Goal: Navigation & Orientation: Find specific page/section

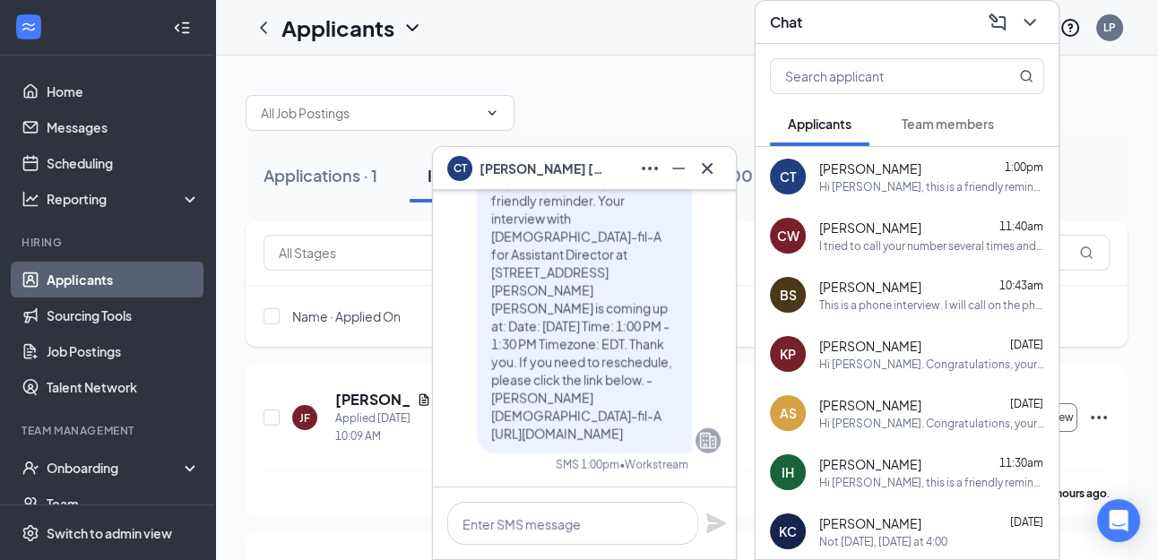
scroll to position [-282, 0]
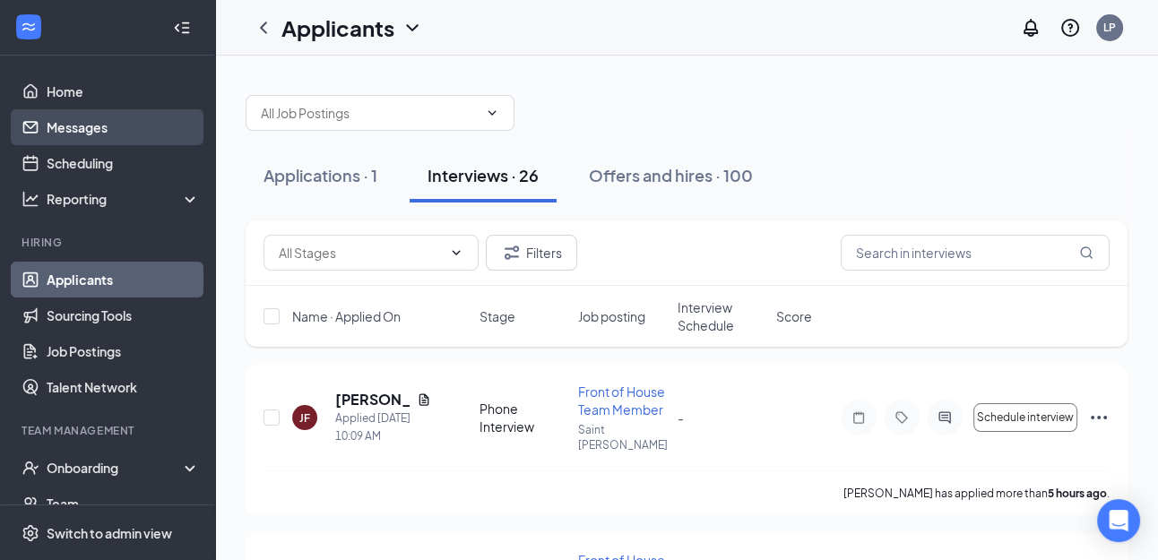
click at [108, 125] on link "Messages" at bounding box center [123, 127] width 153 height 36
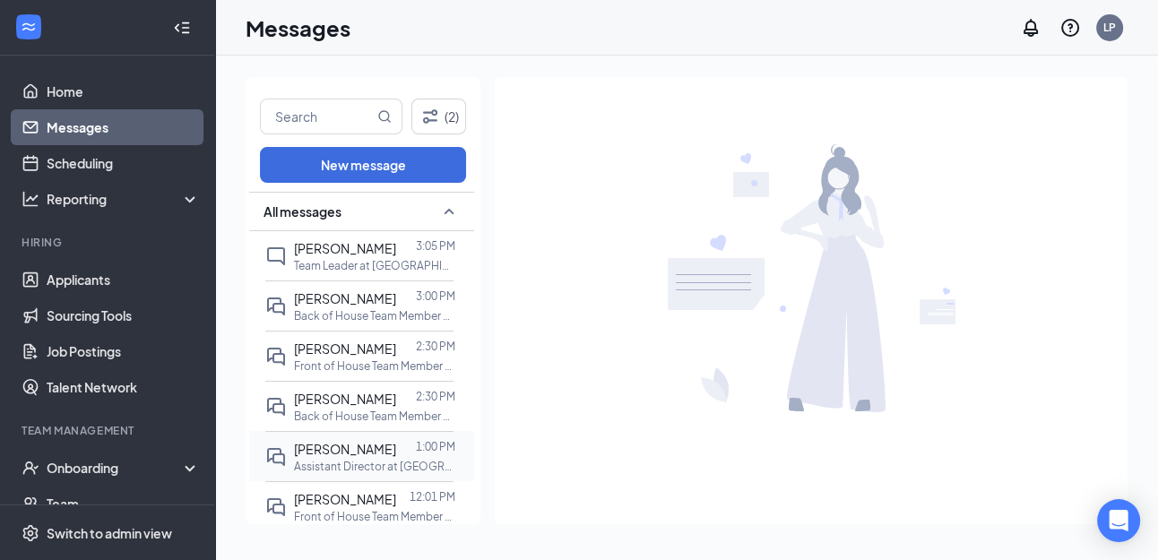
click at [368, 450] on span "[PERSON_NAME]" at bounding box center [345, 449] width 102 height 16
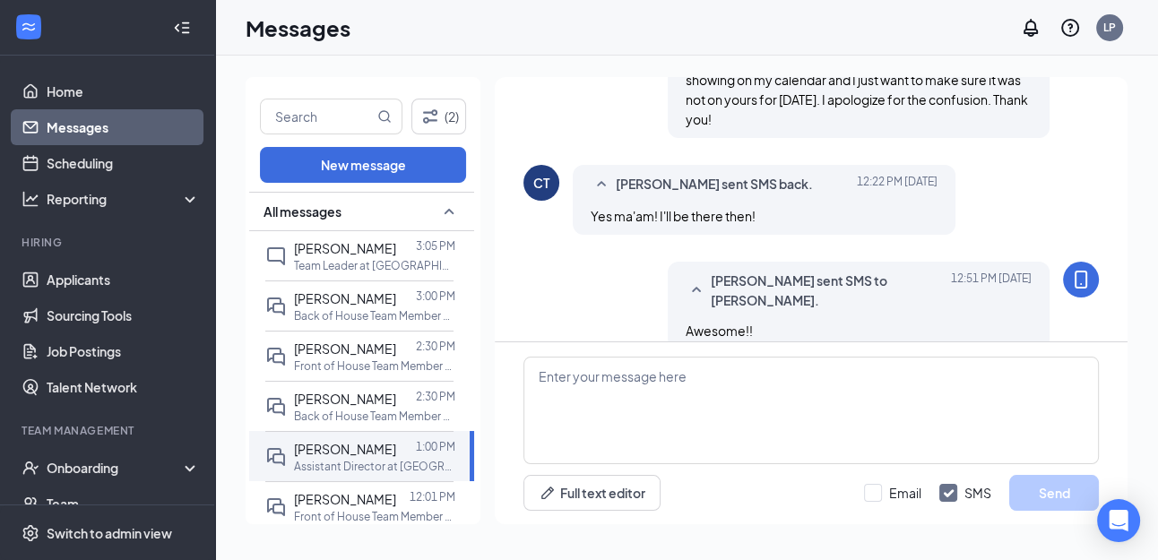
scroll to position [719, 0]
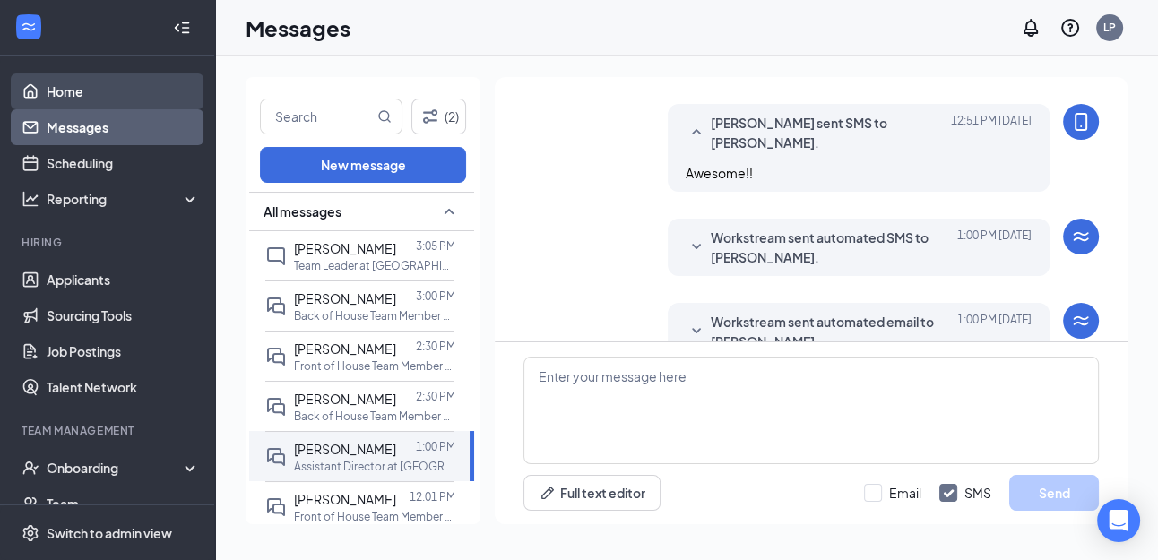
click at [60, 93] on link "Home" at bounding box center [123, 92] width 153 height 36
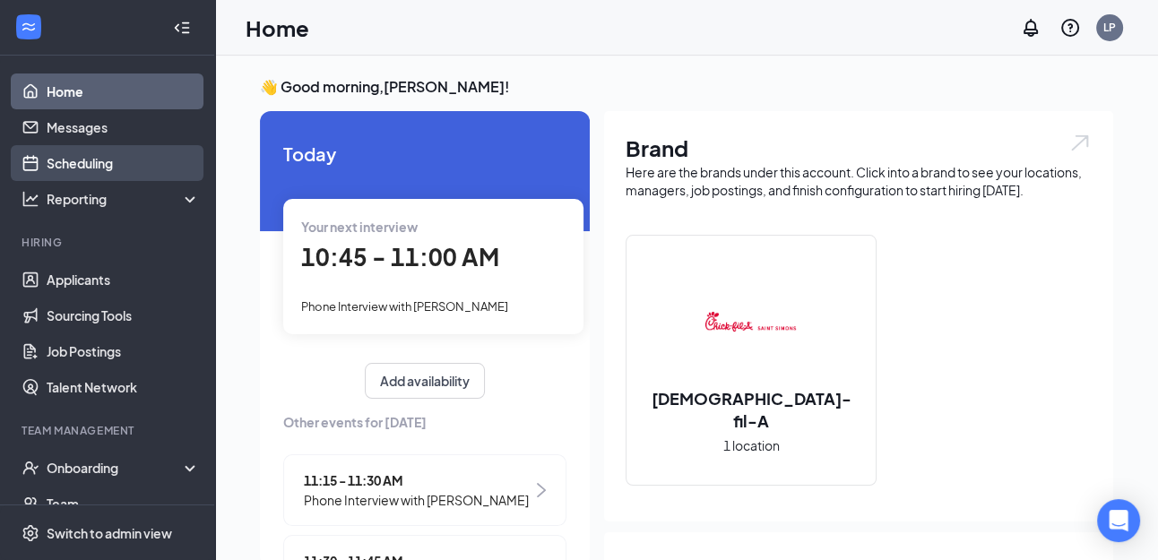
click at [93, 166] on link "Scheduling" at bounding box center [123, 163] width 153 height 36
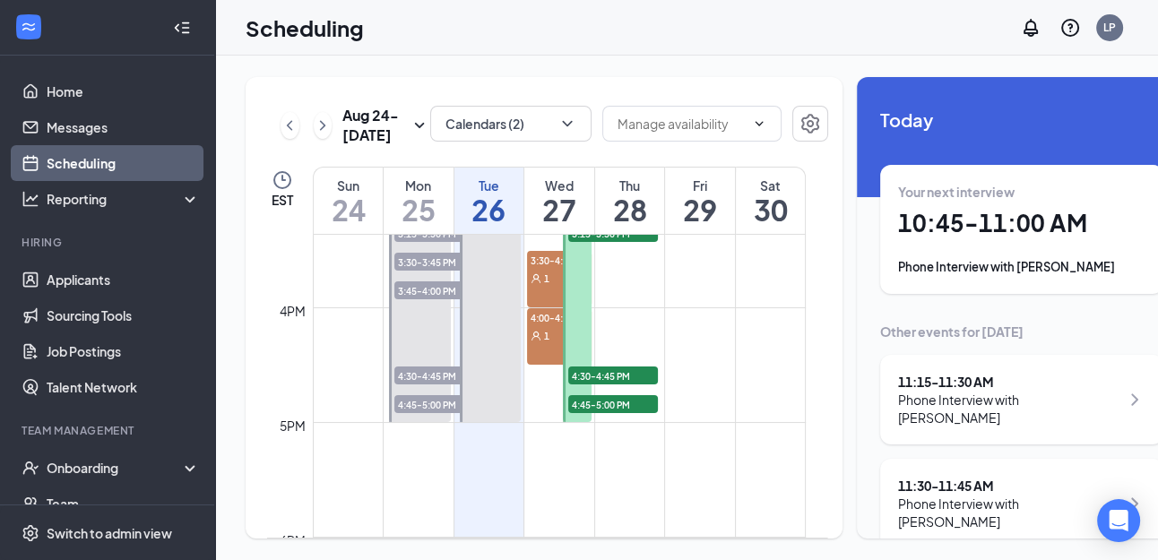
scroll to position [1770, 0]
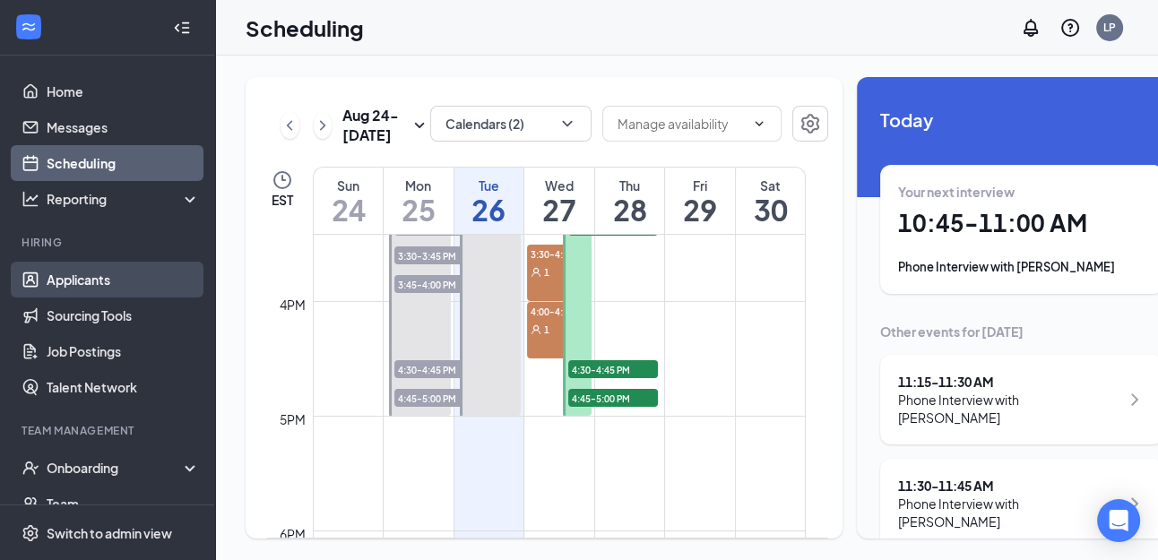
click at [101, 279] on link "Applicants" at bounding box center [123, 280] width 153 height 36
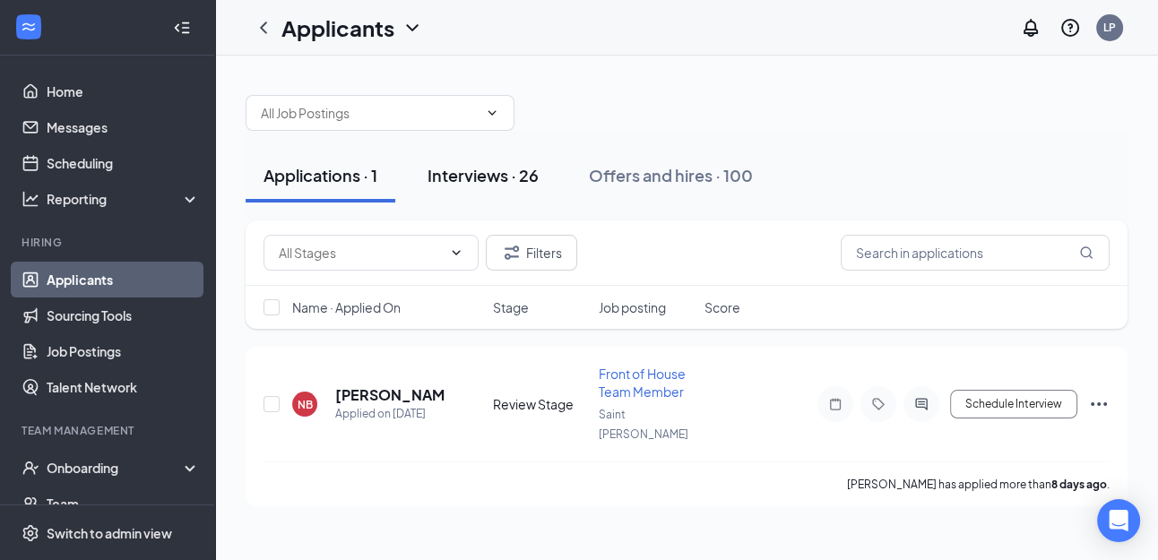
click at [491, 178] on div "Interviews · 26" at bounding box center [483, 175] width 111 height 22
